Goal: Check status

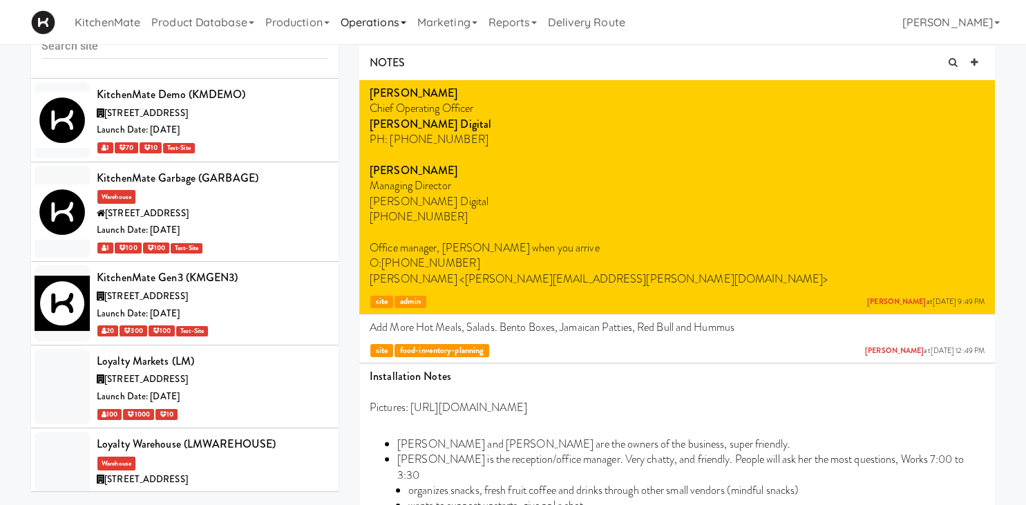
scroll to position [4692, 0]
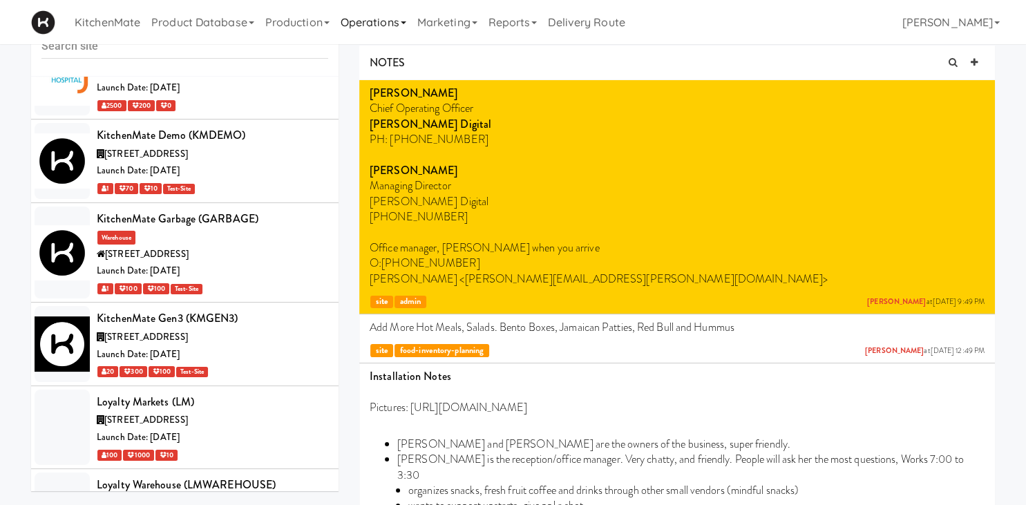
click at [357, 30] on link "Operations" at bounding box center [373, 22] width 77 height 44
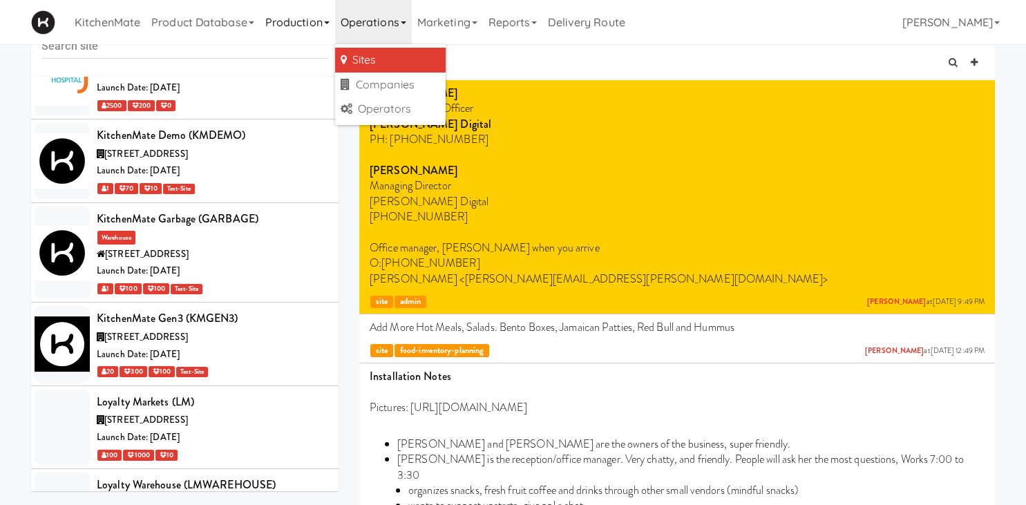
click at [301, 29] on link "Production" at bounding box center [297, 22] width 75 height 44
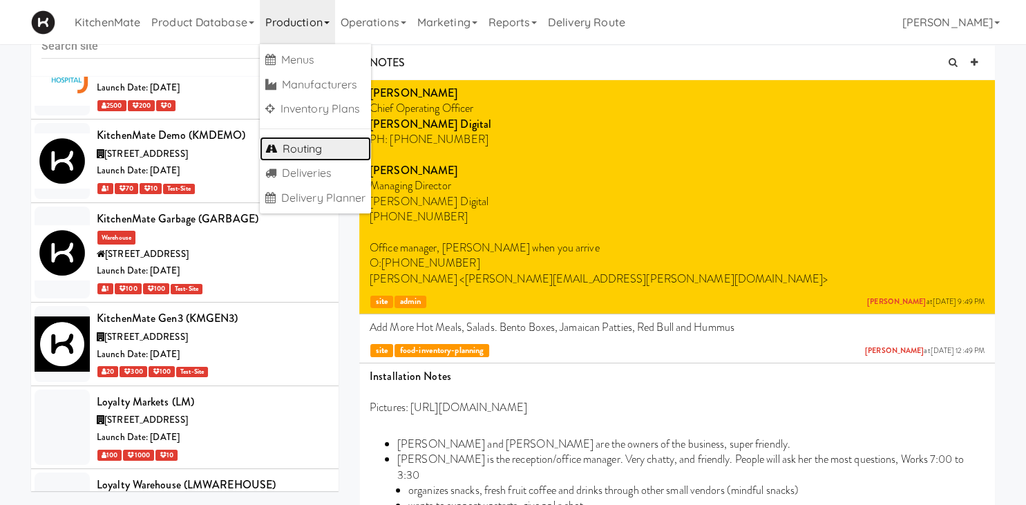
click at [312, 153] on link "Routing" at bounding box center [316, 149] width 112 height 25
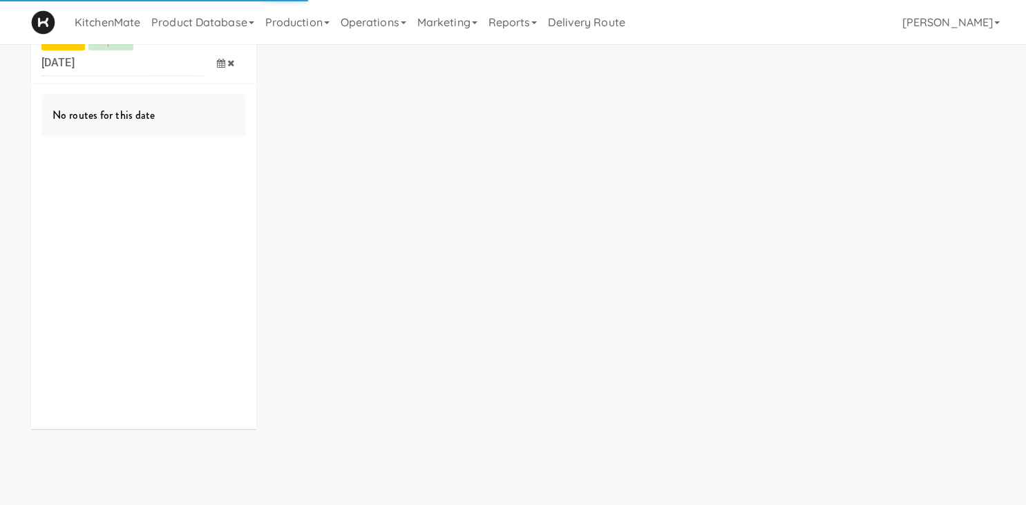
click at [220, 61] on icon at bounding box center [221, 63] width 8 height 9
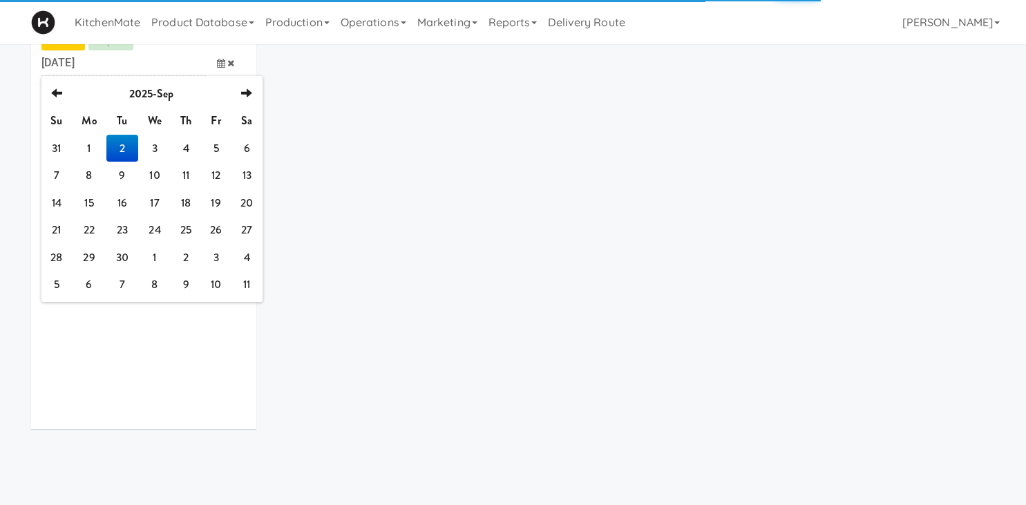
click at [56, 146] on div "No routes for this date" at bounding box center [143, 256] width 225 height 345
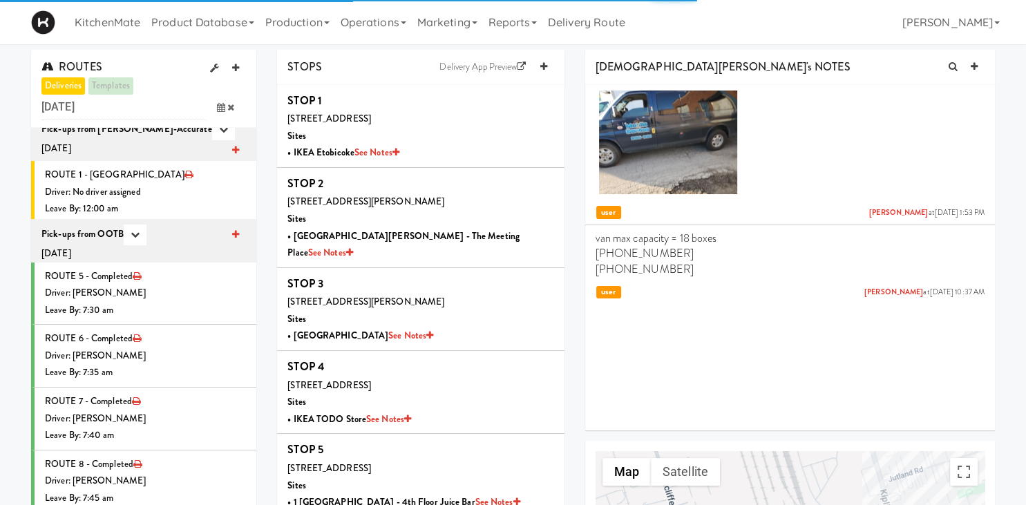
scroll to position [2856, 0]
click at [224, 113] on span at bounding box center [226, 108] width 40 height 26
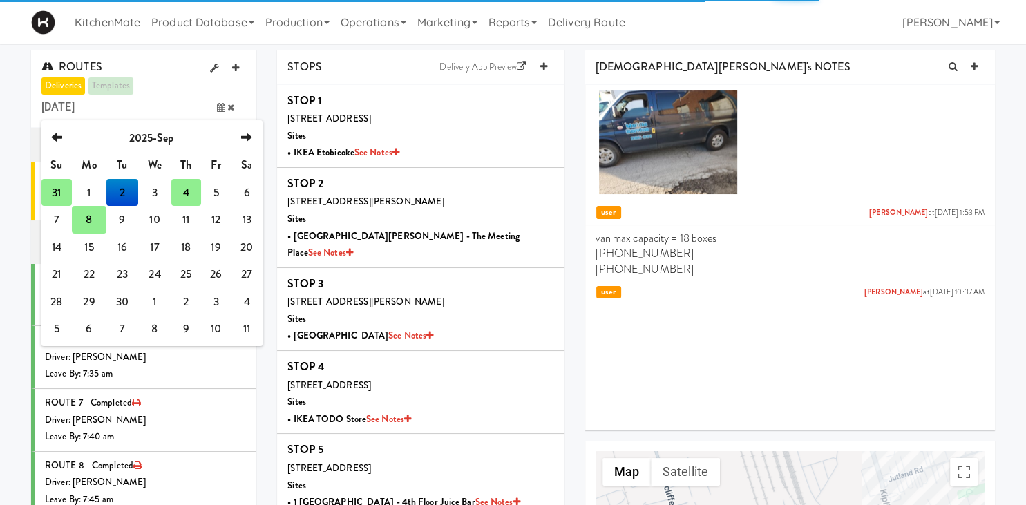
click at [64, 187] on td "31" at bounding box center [56, 193] width 30 height 28
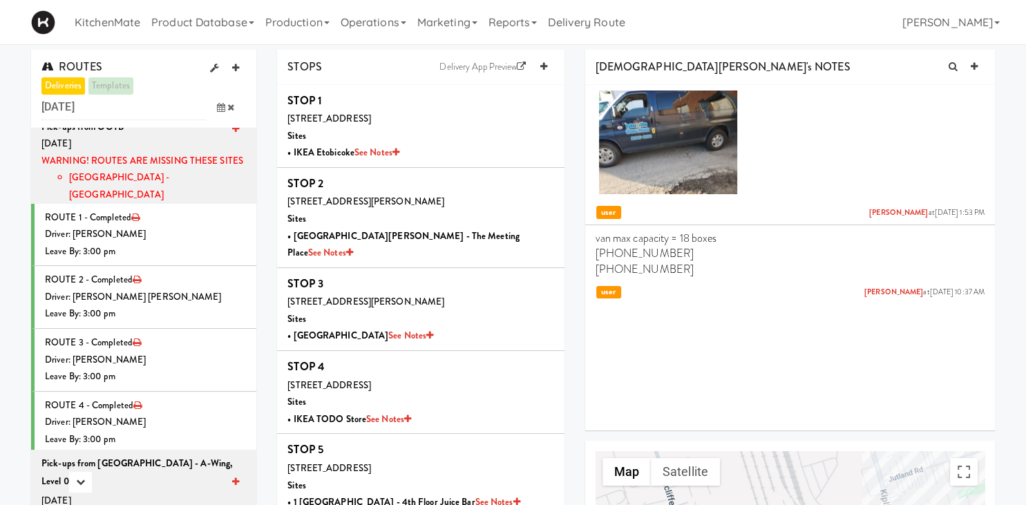
scroll to position [0, 0]
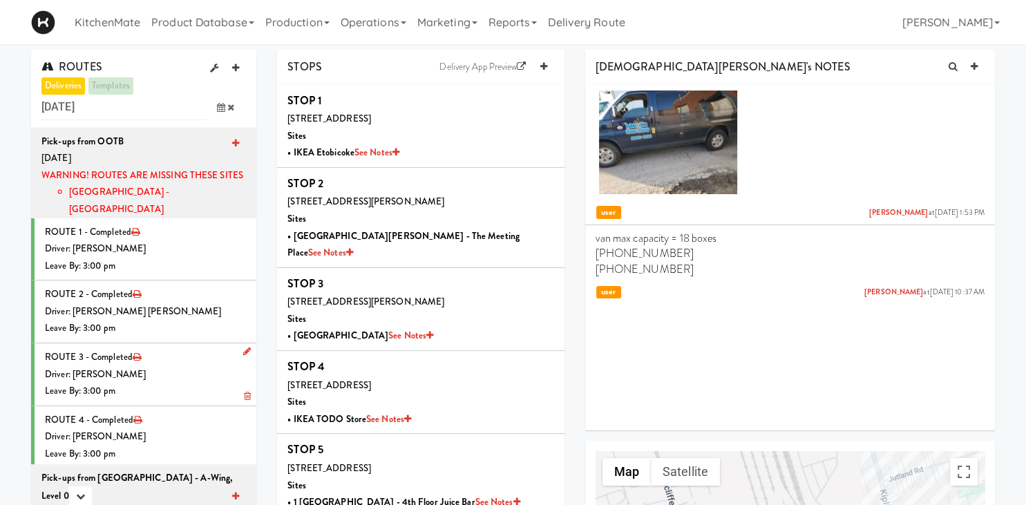
click at [155, 366] on div "Driver: Pedro Herrera" at bounding box center [145, 374] width 201 height 17
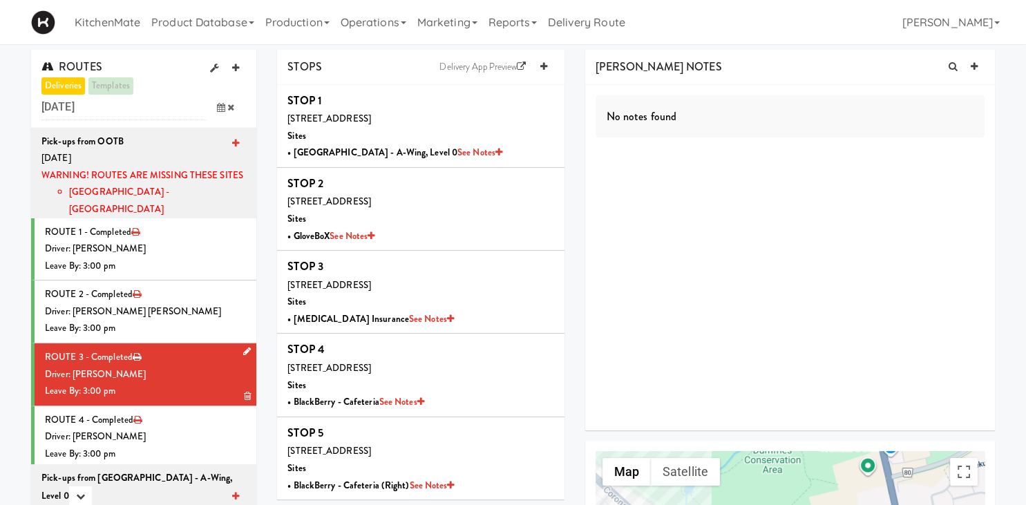
click at [144, 343] on li "ROUTE 3 - Completed Driver: Pedro Herrera Leave By: 3:00 pm" at bounding box center [143, 374] width 225 height 63
click at [134, 352] on icon at bounding box center [137, 356] width 8 height 9
